Goal: Task Accomplishment & Management: Manage account settings

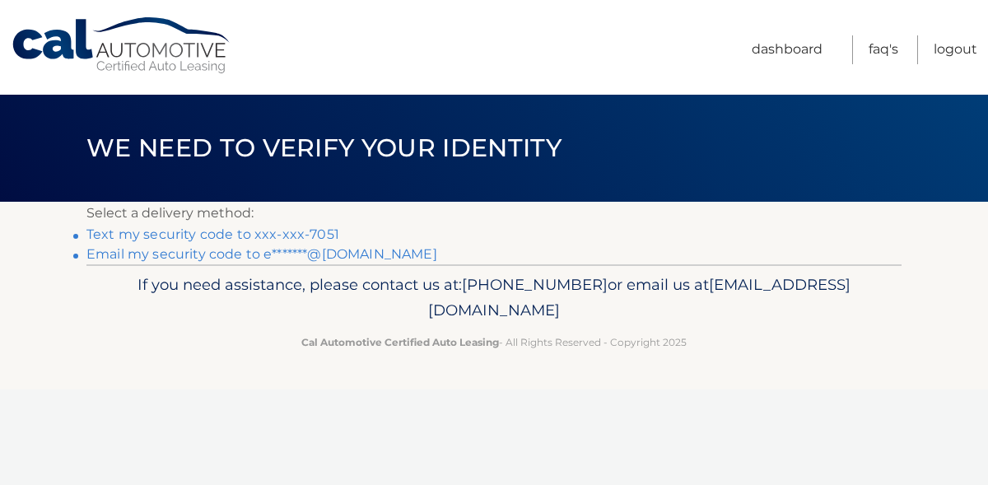
click at [198, 308] on p "If you need assistance, please contact us at: [PHONE_NUMBER] or email us at [EM…" at bounding box center [494, 298] width 794 height 53
click at [149, 229] on link "Text my security code to xxx-xxx-7051" at bounding box center [212, 234] width 253 height 16
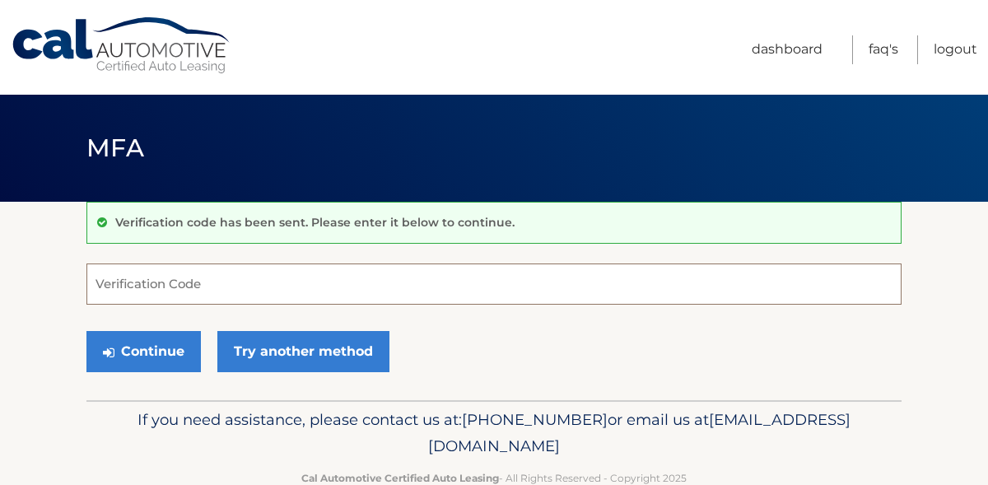
click at [126, 282] on input "Verification Code" at bounding box center [493, 283] width 815 height 41
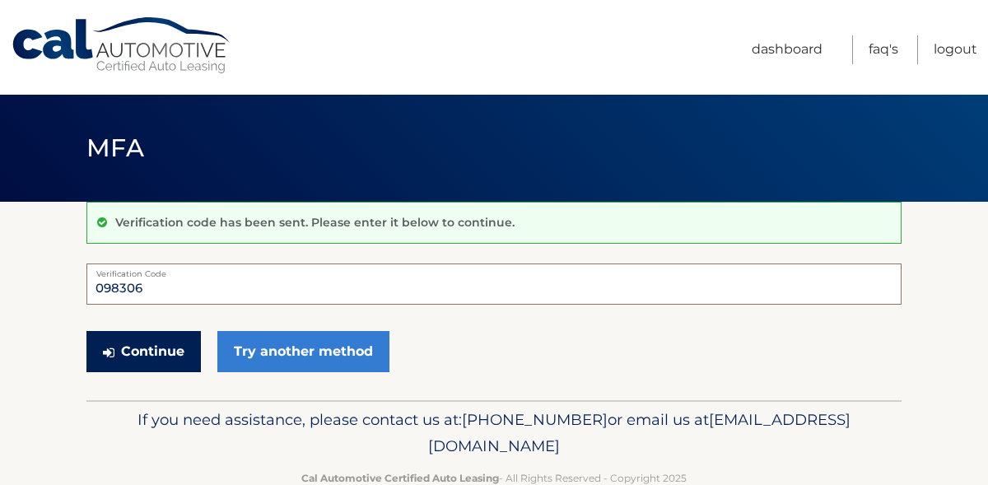
type input "098306"
click at [131, 349] on button "Continue" at bounding box center [143, 351] width 114 height 41
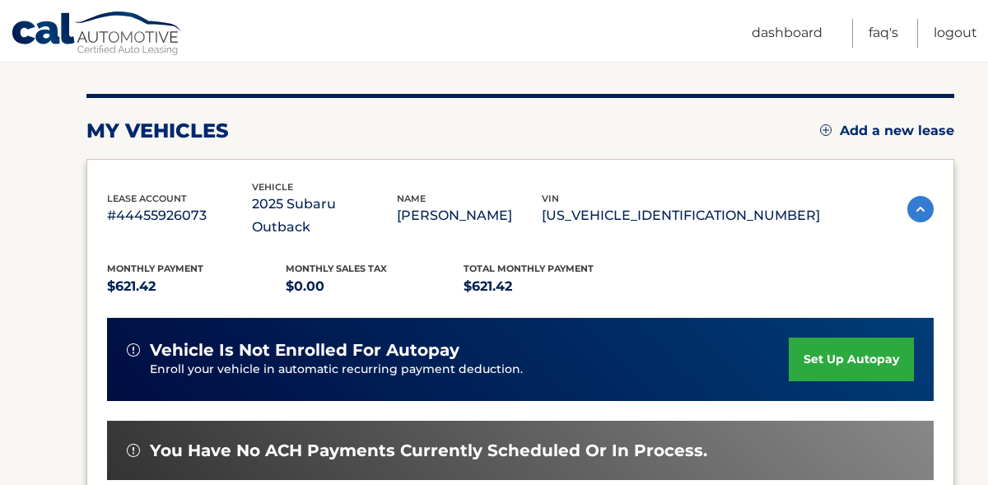
scroll to position [186, 0]
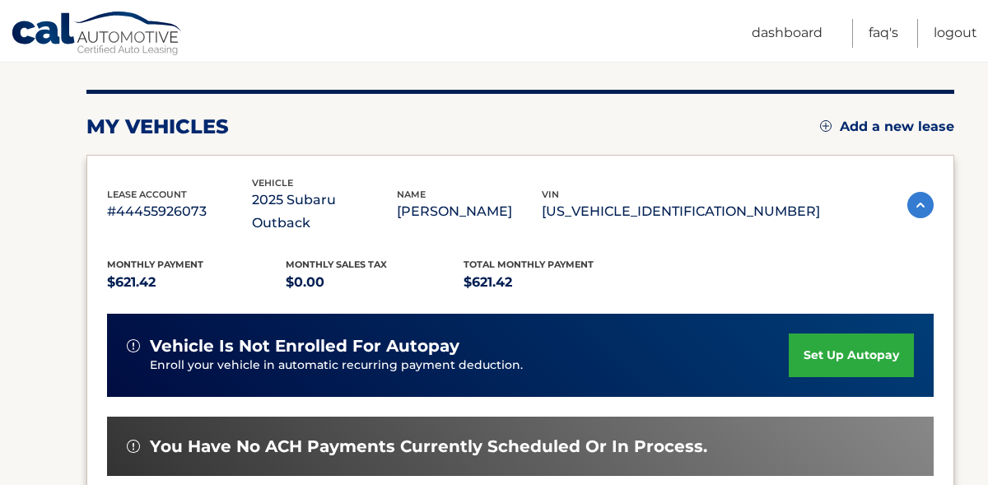
click at [826, 333] on link "set up autopay" at bounding box center [851, 355] width 125 height 44
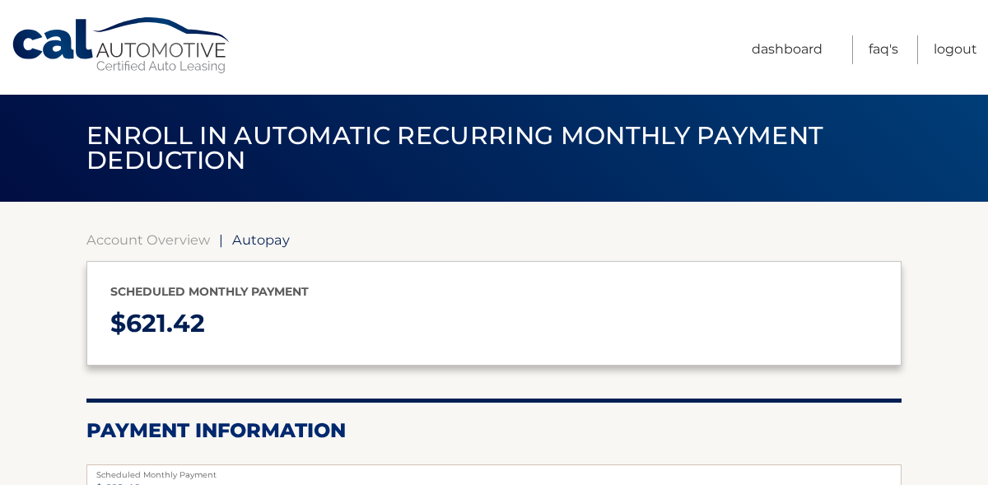
select select "ZjI1YjVhYmYtZTA2NS00NzhkLWJjYTEtNGI3NjdmNTFmNWZm"
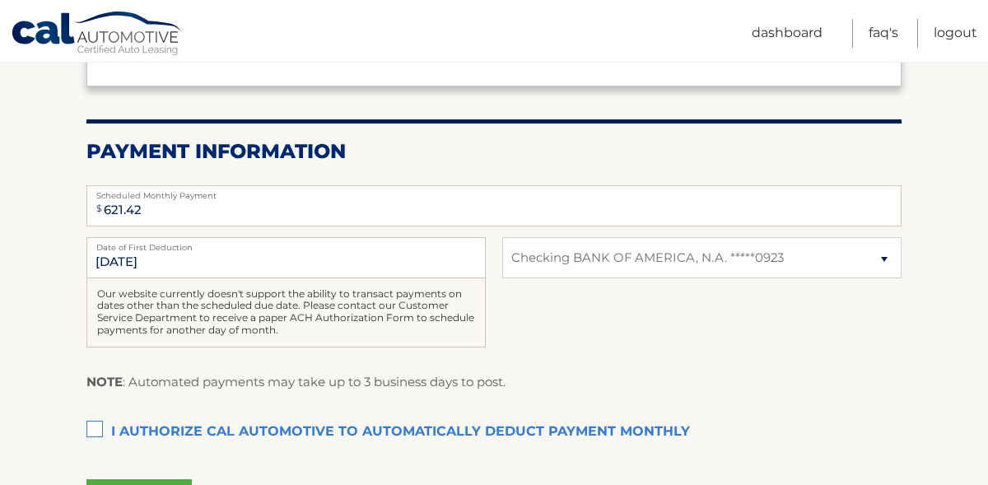
scroll to position [277, 0]
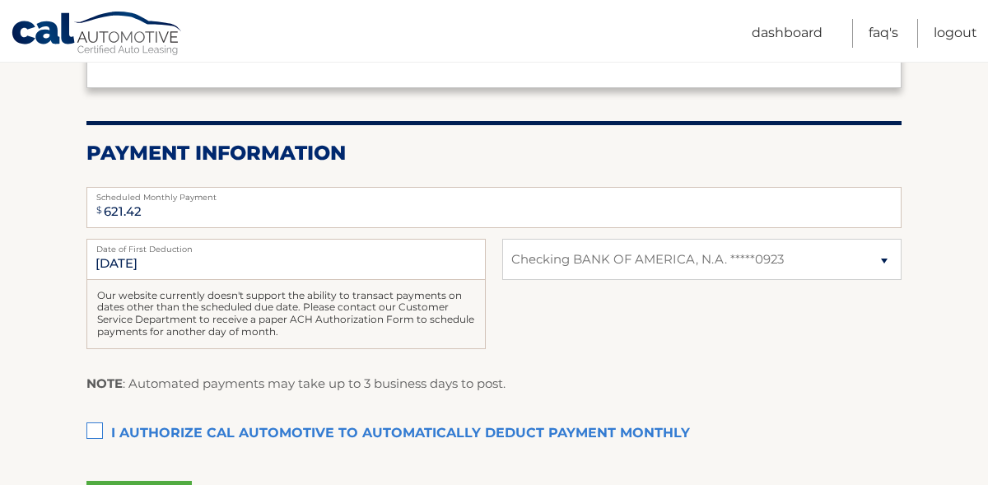
click at [95, 427] on label "I authorize cal automotive to automatically deduct payment monthly This checkbo…" at bounding box center [493, 433] width 815 height 33
click at [0, 0] on input "I authorize cal automotive to automatically deduct payment monthly This checkbo…" at bounding box center [0, 0] width 0 height 0
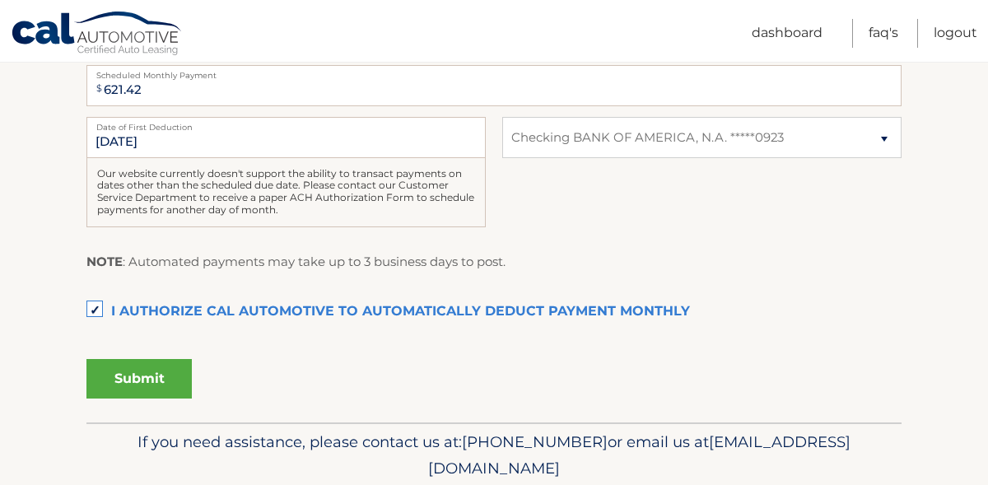
scroll to position [405, 0]
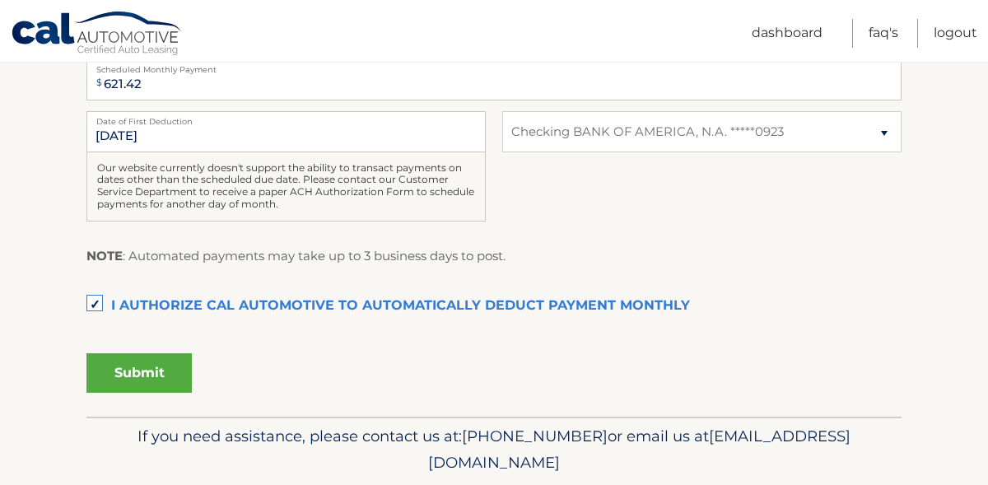
click at [148, 370] on button "Submit" at bounding box center [138, 373] width 105 height 40
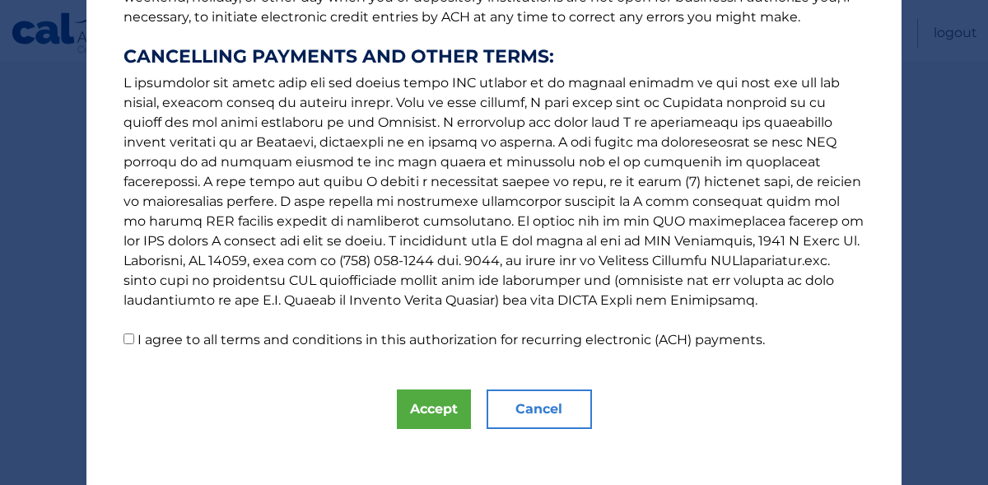
scroll to position [313, 0]
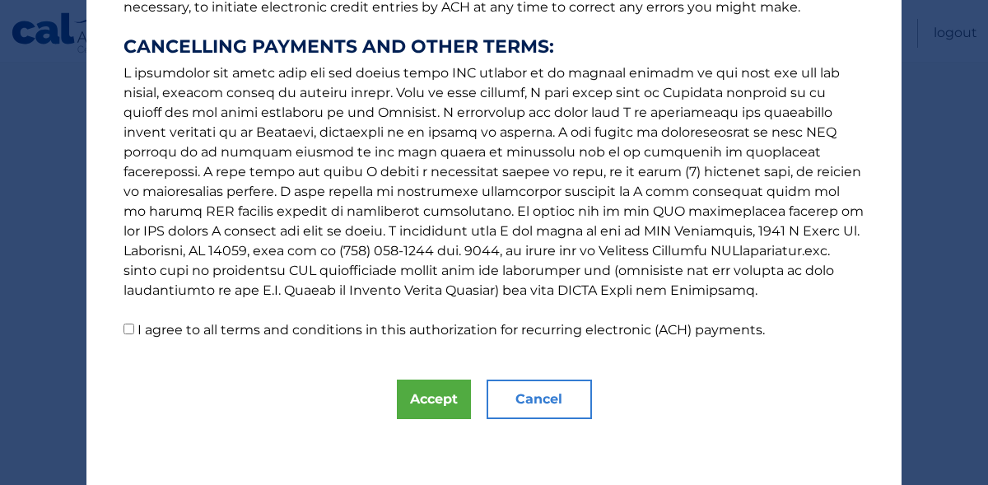
click at [130, 327] on input "I agree to all terms and conditions in this authorization for recurring electro…" at bounding box center [128, 329] width 11 height 11
checkbox input "true"
click at [436, 396] on button "Accept" at bounding box center [434, 399] width 74 height 40
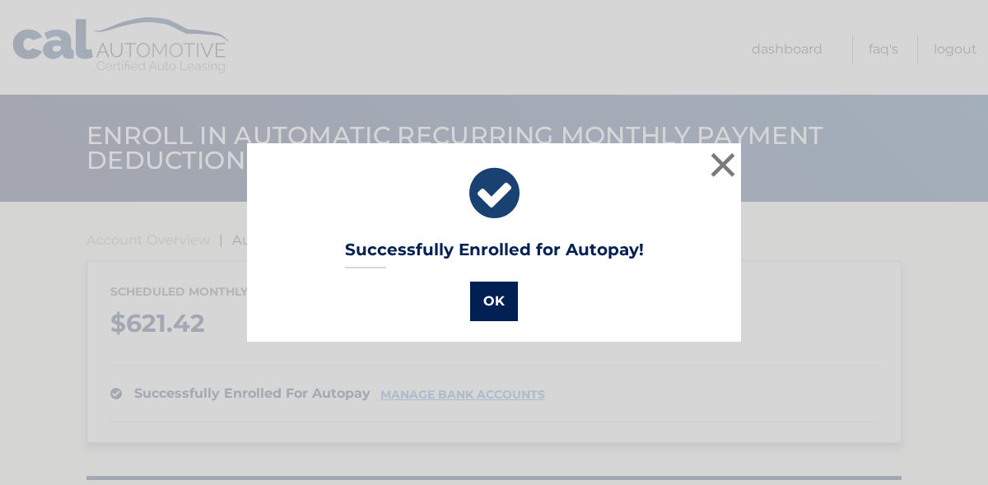
click at [493, 292] on button "OK" at bounding box center [494, 302] width 48 height 40
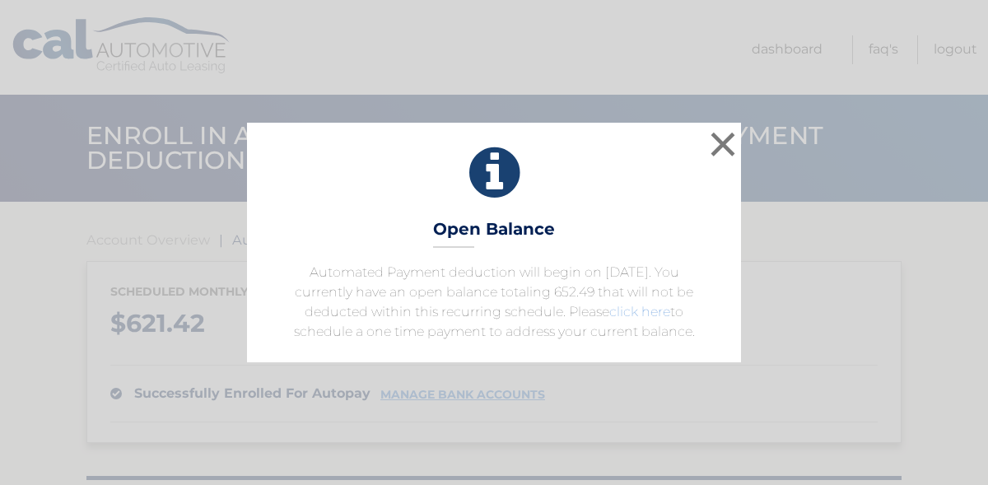
click at [627, 310] on link "click here" at bounding box center [639, 312] width 61 height 16
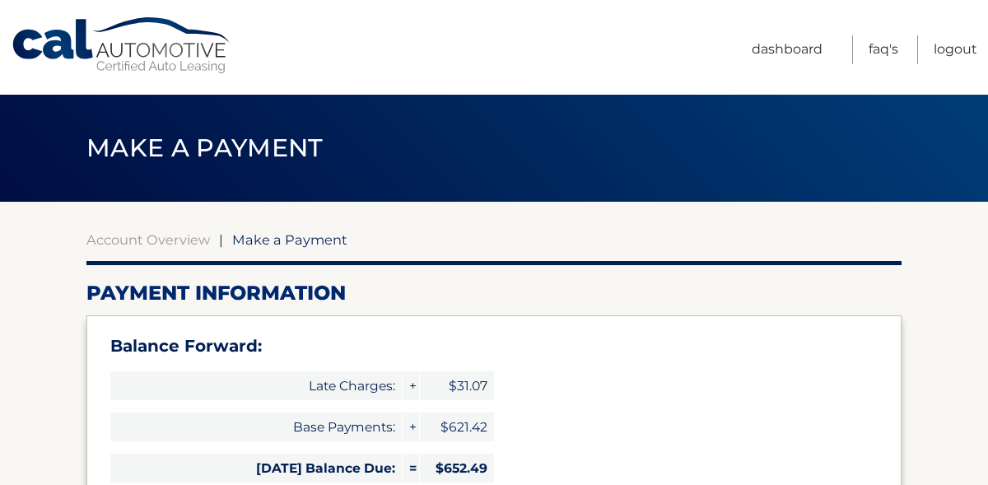
type input "1273.91"
select select "ZjI1YjVhYmYtZTA2NS00NzhkLWJjYTEtNGI3NjdmNTFmNWZm"
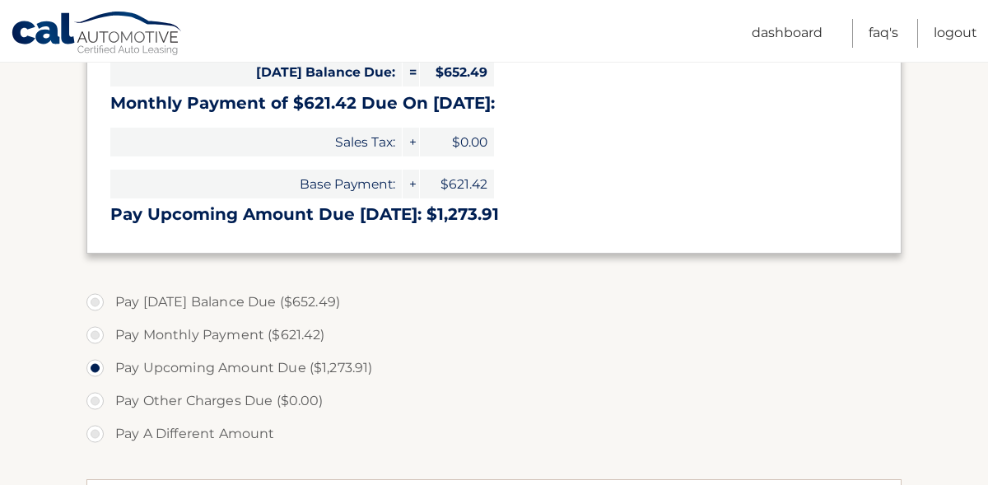
scroll to position [403, 0]
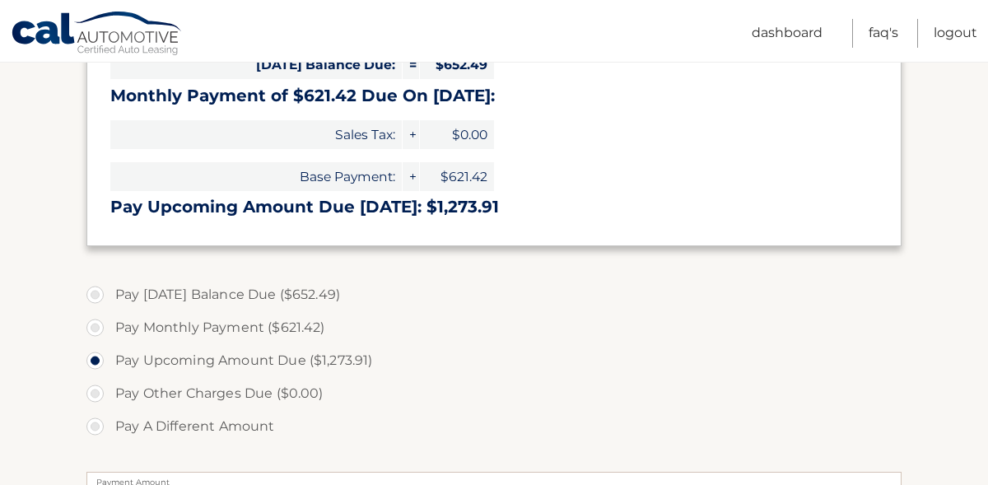
click at [99, 295] on label "Pay Today's Balance Due ($652.49)" at bounding box center [493, 294] width 815 height 33
click at [99, 295] on input "Pay Today's Balance Due ($652.49)" at bounding box center [101, 291] width 16 height 26
radio input "true"
type input "652.49"
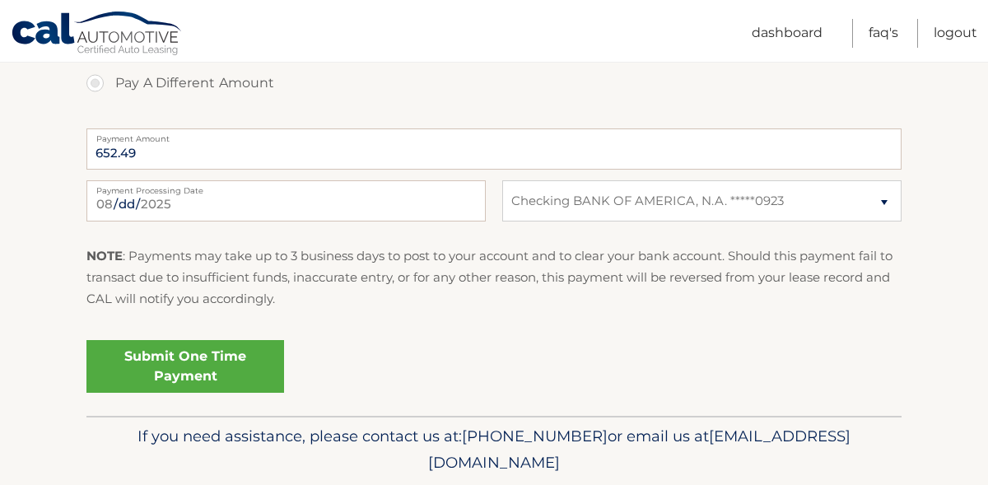
scroll to position [749, 0]
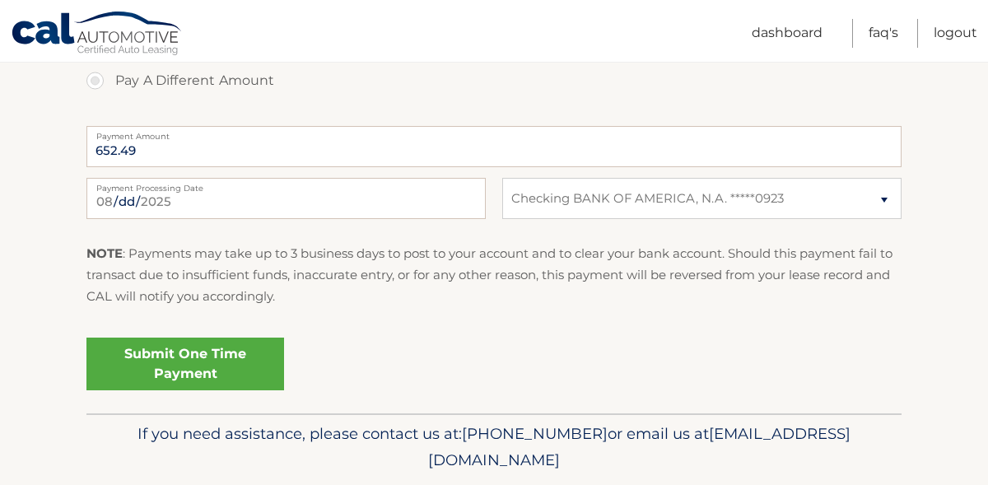
click at [182, 357] on link "Submit One Time Payment" at bounding box center [185, 364] width 198 height 53
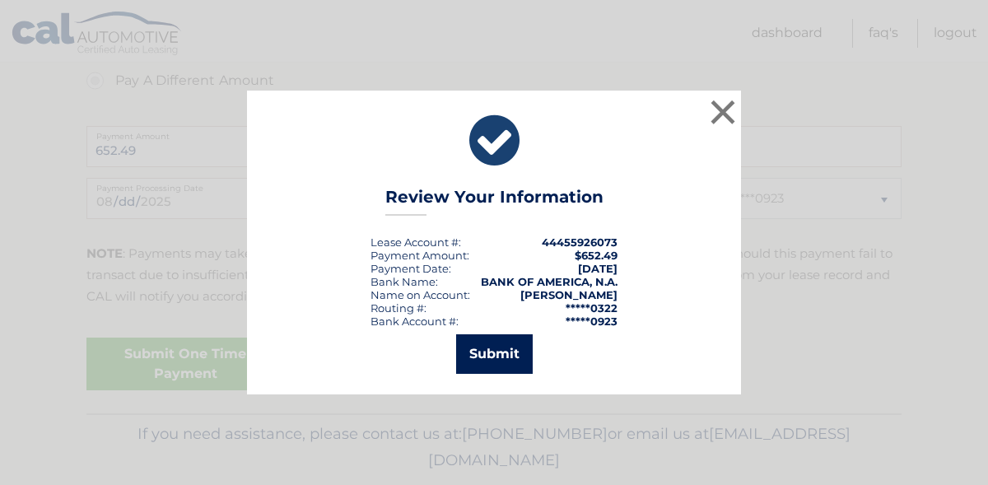
click at [489, 356] on button "Submit" at bounding box center [494, 354] width 77 height 40
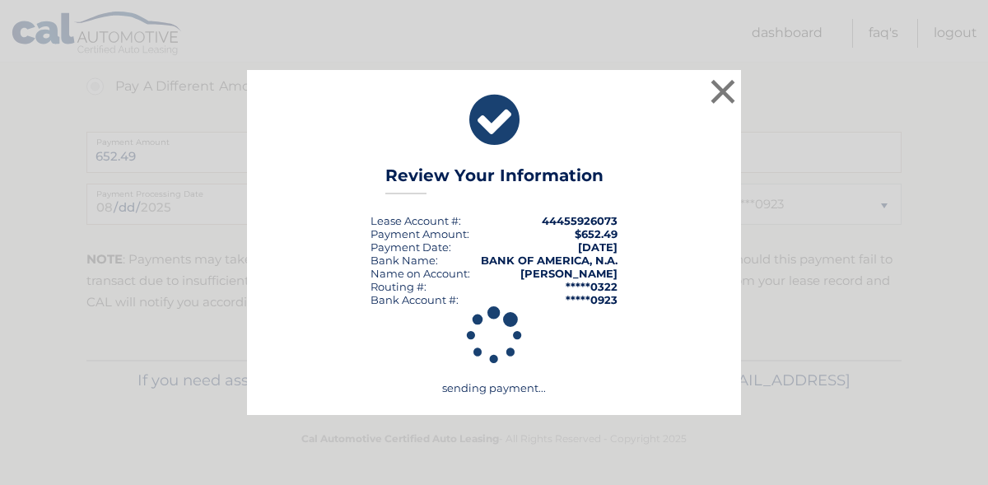
scroll to position [743, 0]
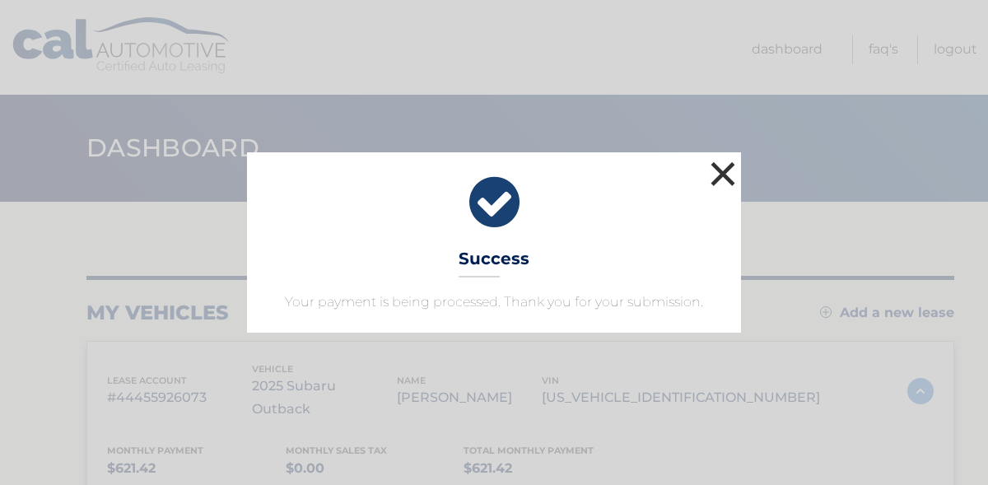
click at [719, 166] on button "×" at bounding box center [722, 173] width 33 height 33
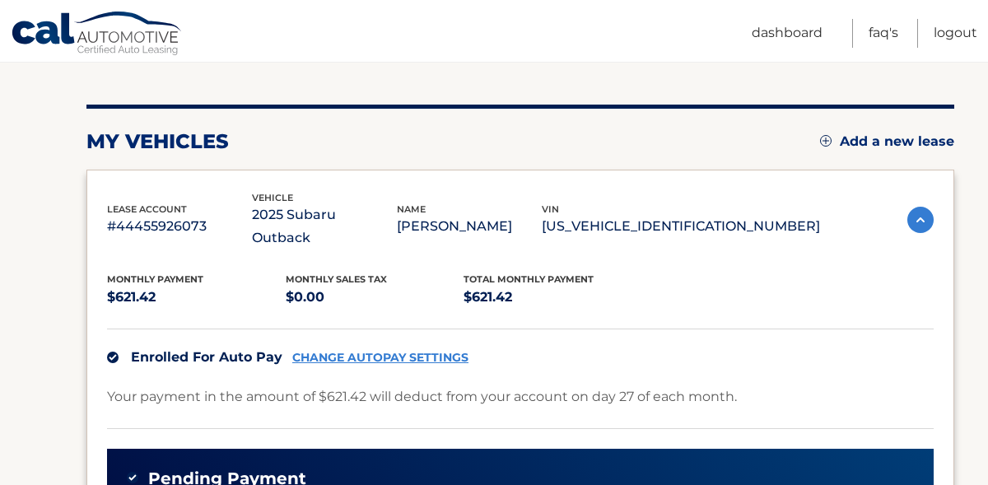
scroll to position [173, 0]
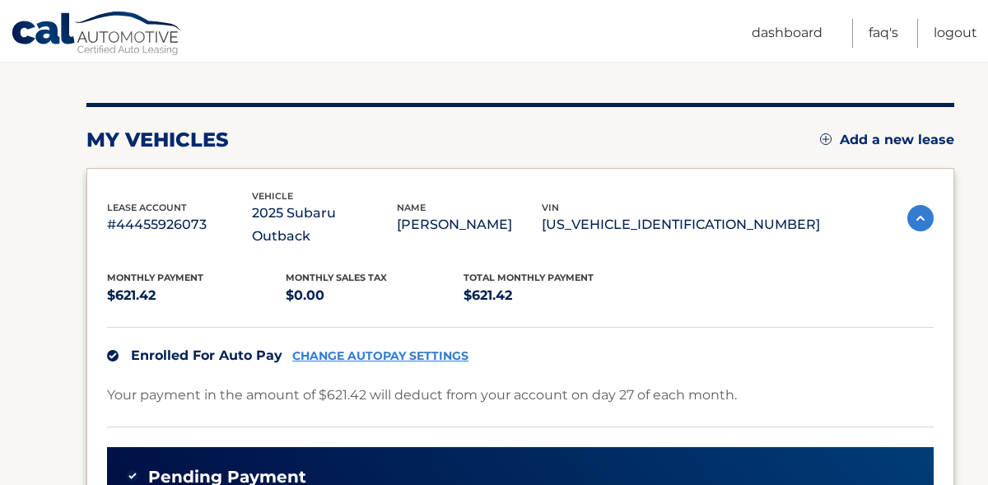
click at [405, 349] on link "CHANGE AUTOPAY SETTINGS" at bounding box center [380, 356] width 176 height 14
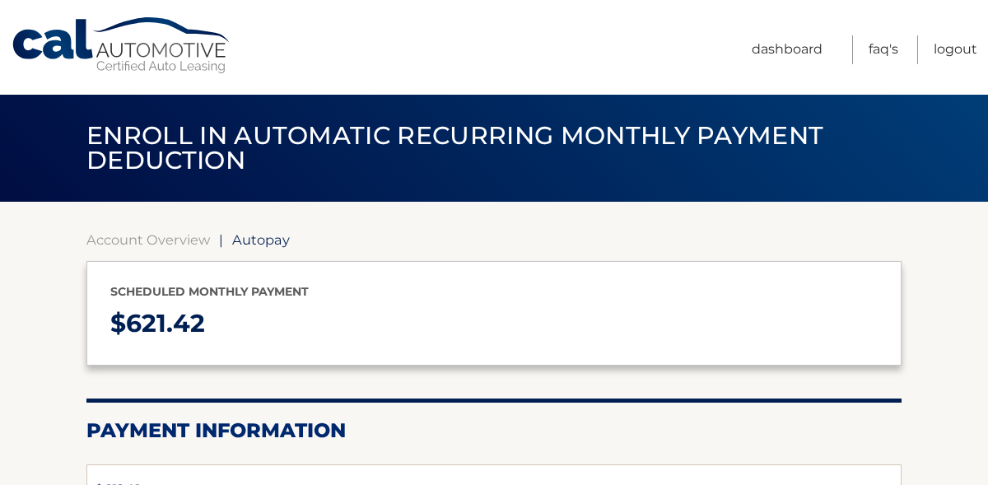
select select "ZjI1YjVhYmYtZTA2NS00NzhkLWJjYTEtNGI3NjdmNTFmNWZm"
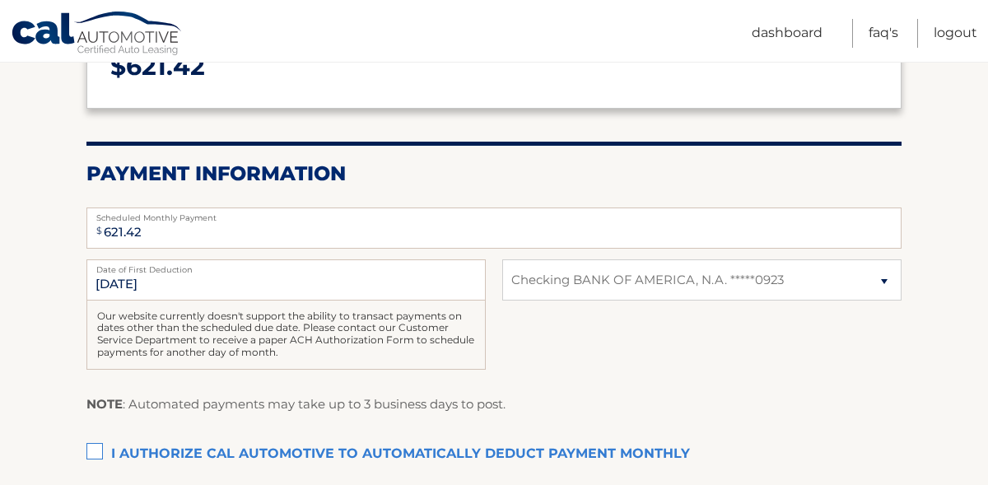
scroll to position [249, 0]
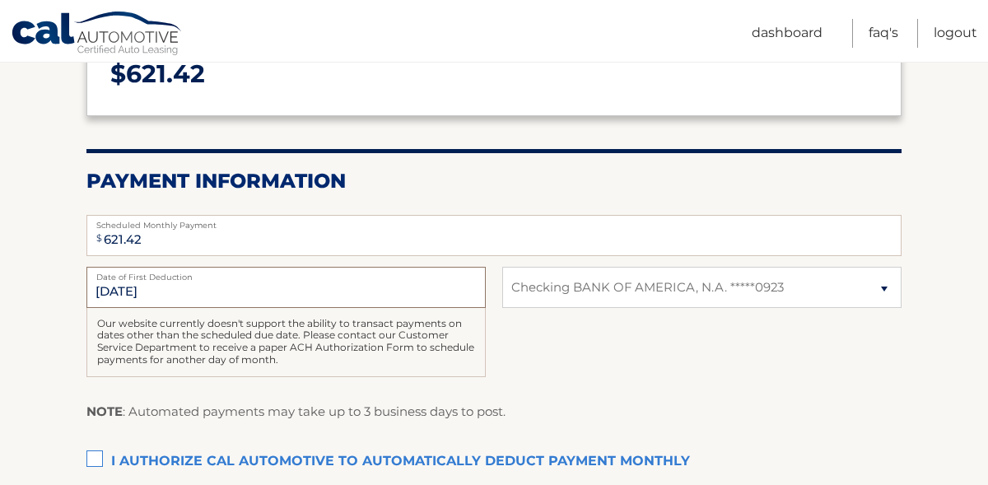
click at [156, 293] on input "[DATE]" at bounding box center [285, 287] width 399 height 41
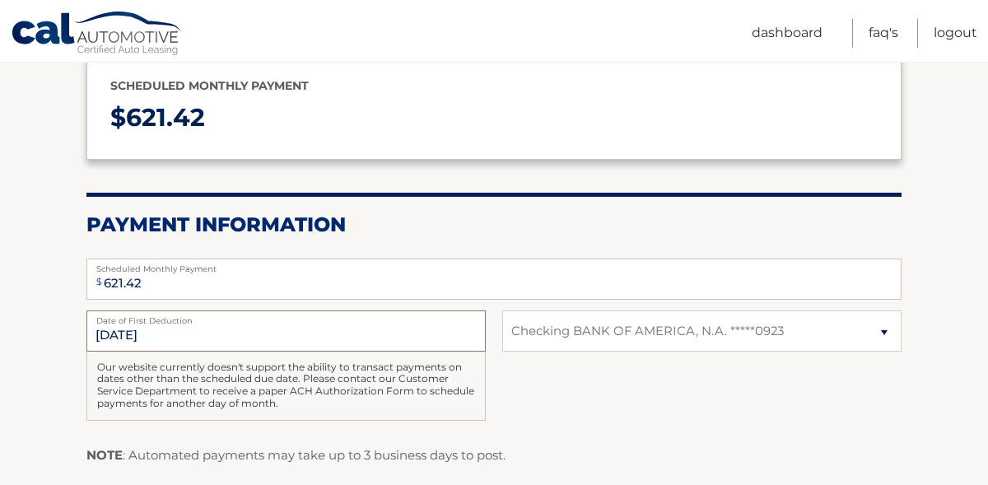
scroll to position [212, 0]
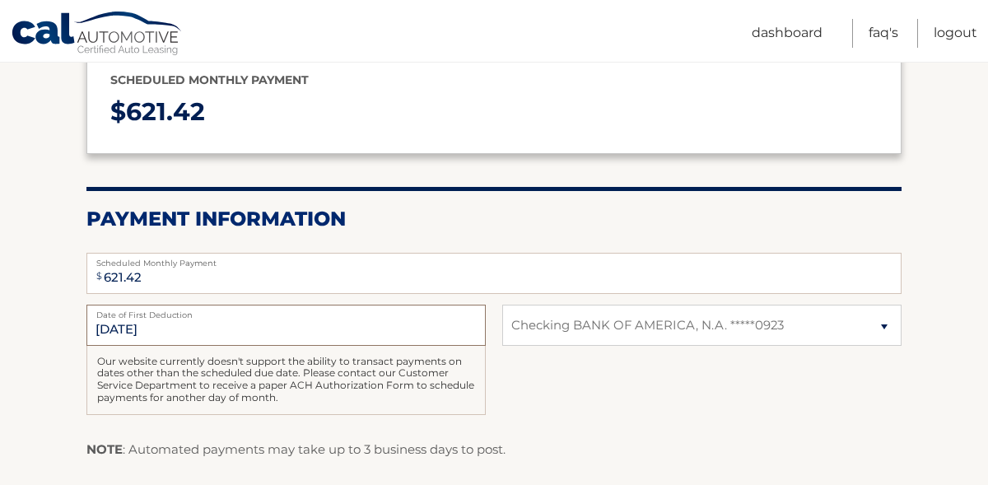
drag, startPoint x: 160, startPoint y: 333, endPoint x: 92, endPoint y: 330, distance: 67.5
click at [92, 330] on input "8/27/2025" at bounding box center [285, 325] width 399 height 41
click at [237, 320] on input "8/27/2025" at bounding box center [285, 325] width 399 height 41
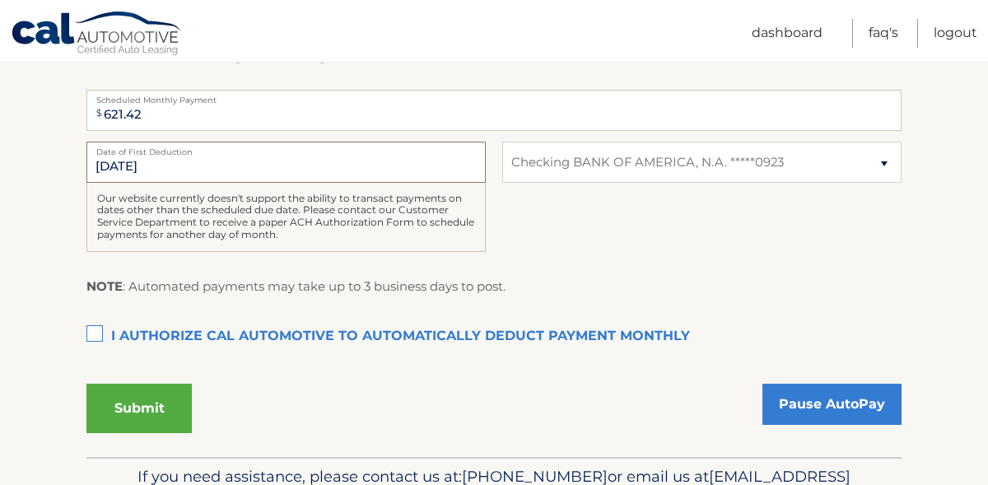
scroll to position [377, 0]
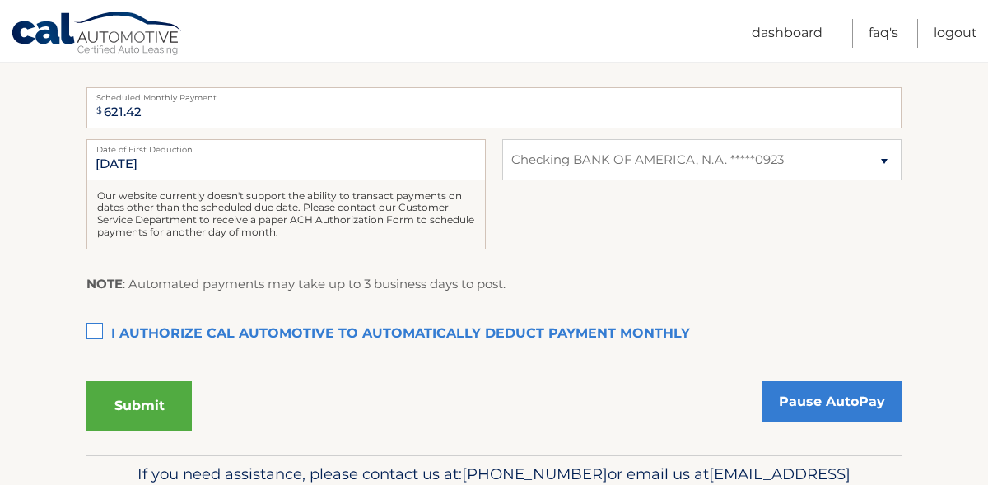
click at [97, 328] on label "I authorize cal automotive to automatically deduct payment monthly This checkbo…" at bounding box center [493, 334] width 815 height 33
click at [0, 0] on input "I authorize cal automotive to automatically deduct payment monthly This checkbo…" at bounding box center [0, 0] width 0 height 0
click at [132, 404] on button "Submit" at bounding box center [138, 405] width 105 height 49
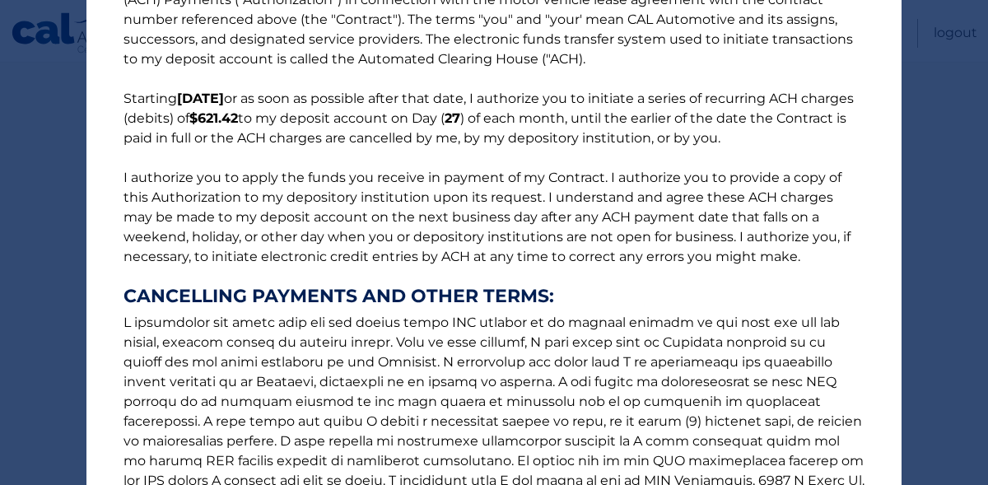
scroll to position [85, 0]
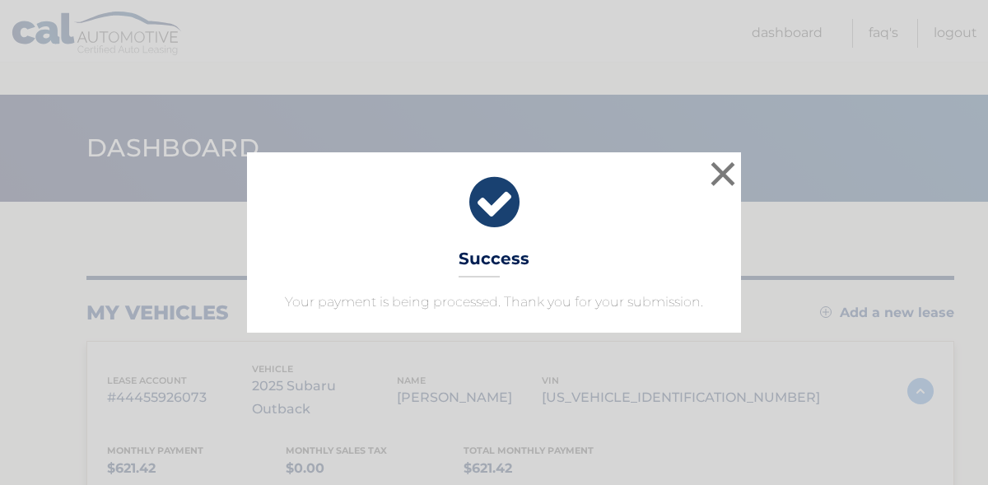
scroll to position [173, 0]
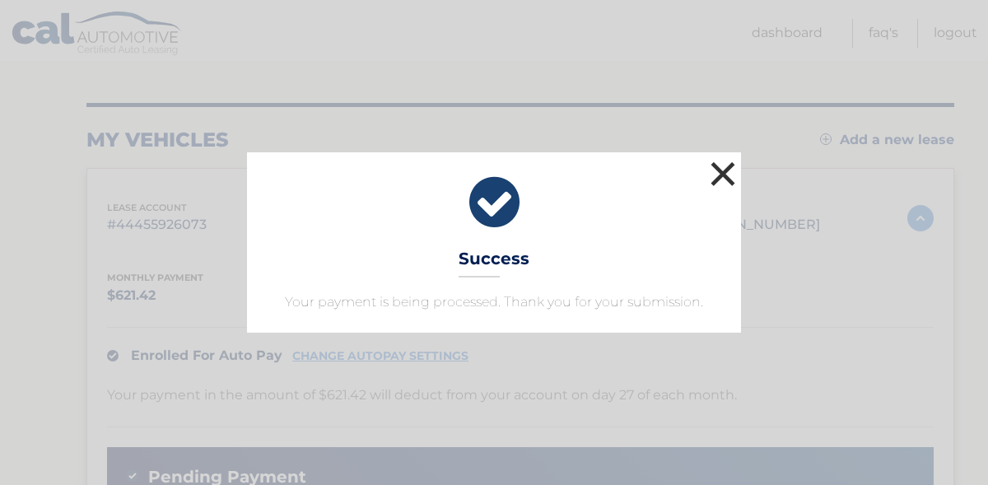
click at [720, 165] on button "×" at bounding box center [722, 173] width 33 height 33
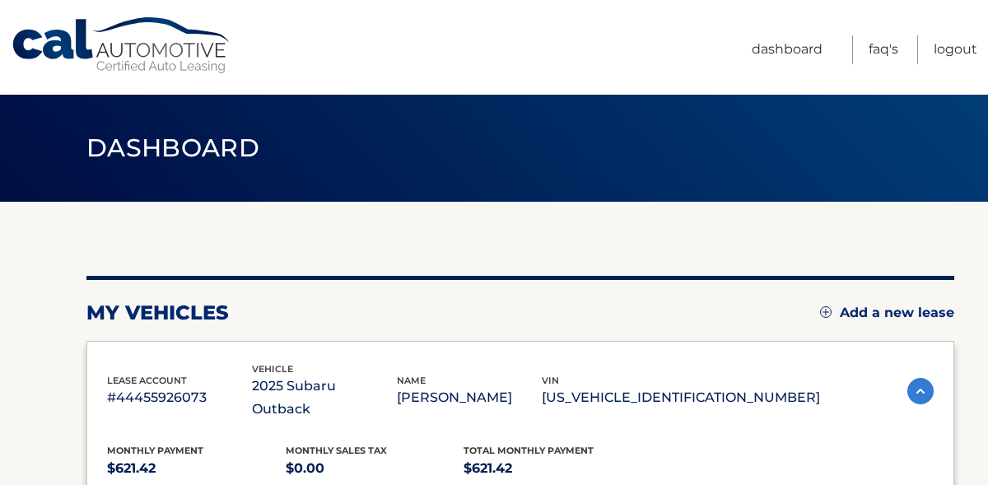
scroll to position [2, 0]
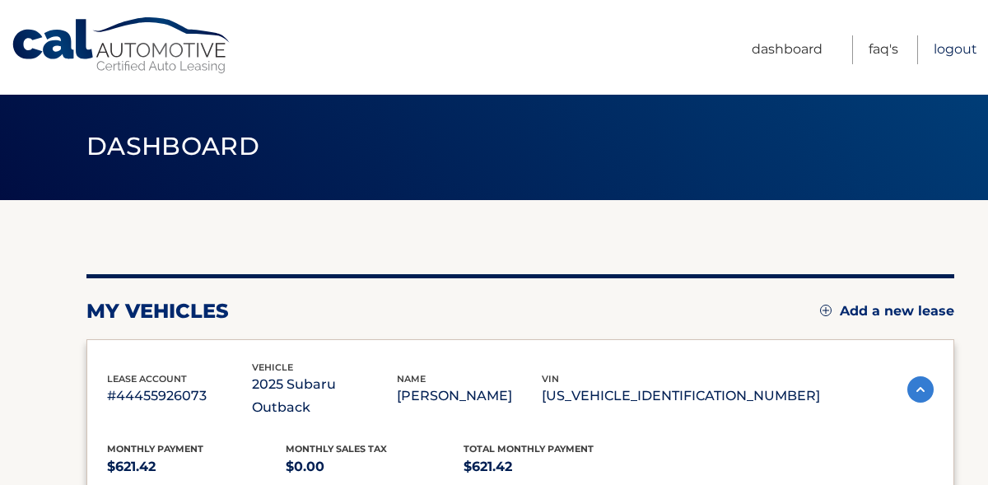
click at [958, 45] on link "Logout" at bounding box center [955, 49] width 44 height 29
